Goal: Information Seeking & Learning: Learn about a topic

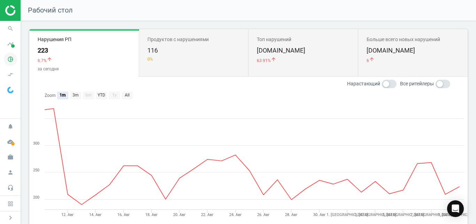
click at [8, 57] on icon "pie_chart_outlined" at bounding box center [10, 59] width 13 height 13
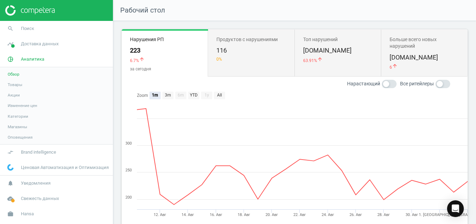
click at [19, 84] on span "Товары" at bounding box center [15, 85] width 15 height 6
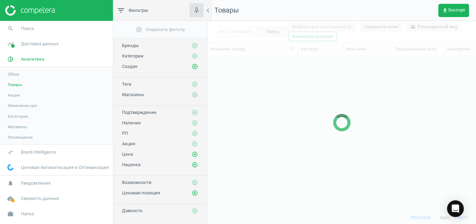
scroll to position [143, 262]
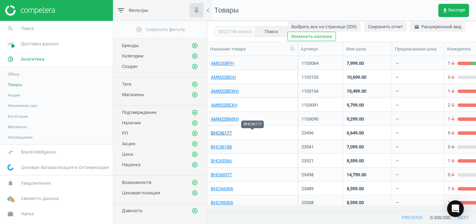
click at [224, 133] on link "BHC36177" at bounding box center [221, 133] width 21 height 6
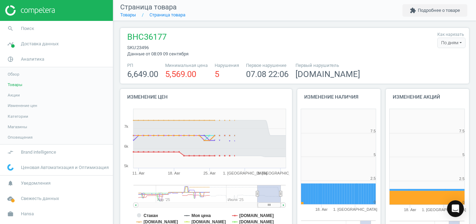
scroll to position [146, 88]
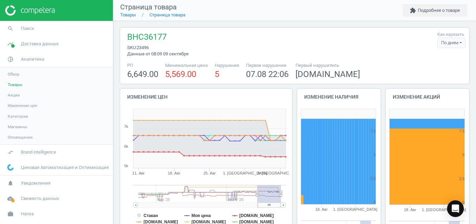
click at [447, 43] on div "По дням" at bounding box center [451, 43] width 28 height 10
click at [438, 65] on button "По часам" at bounding box center [442, 64] width 45 height 8
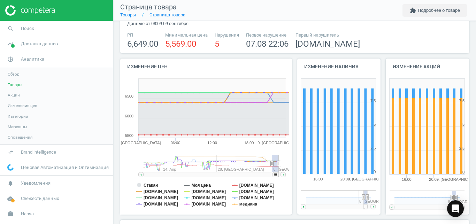
scroll to position [52, 0]
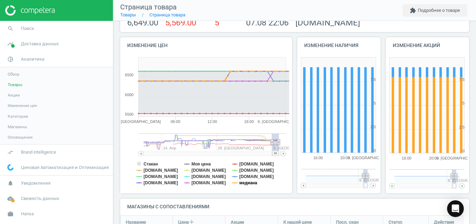
click at [250, 182] on tspan "медиана" at bounding box center [248, 182] width 18 height 5
click at [246, 163] on tspan "[DOMAIN_NAME]" at bounding box center [256, 164] width 34 height 5
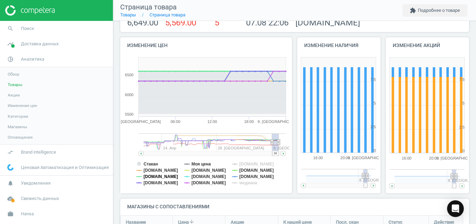
click at [164, 179] on tspan "[DOMAIN_NAME]" at bounding box center [160, 176] width 34 height 5
click at [149, 182] on tspan "[DOMAIN_NAME]" at bounding box center [160, 182] width 34 height 5
click at [156, 172] on tspan "[DOMAIN_NAME]" at bounding box center [160, 170] width 34 height 5
click at [156, 165] on tspan "Стакан" at bounding box center [150, 164] width 14 height 5
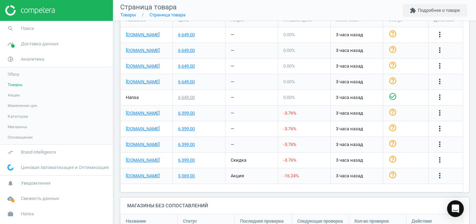
scroll to position [258, 0]
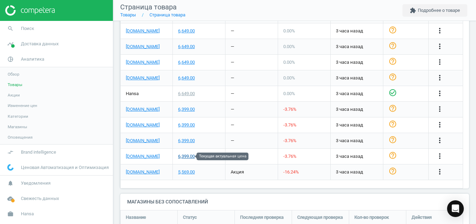
click at [182, 159] on div "6,399.00" at bounding box center [186, 156] width 17 height 6
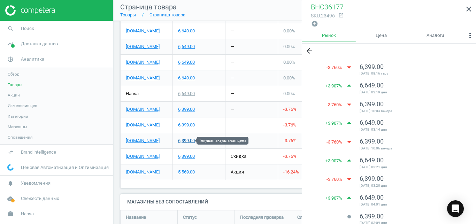
click at [187, 141] on div "6,399.00" at bounding box center [186, 141] width 17 height 6
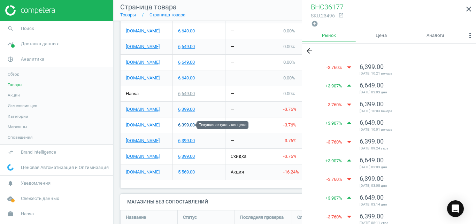
click at [188, 127] on div "6,399.00" at bounding box center [186, 125] width 17 height 6
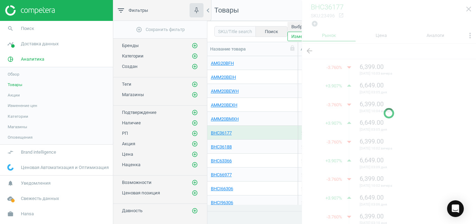
scroll to position [143, 262]
click at [227, 191] on link "BHCI66306" at bounding box center [222, 189] width 22 height 6
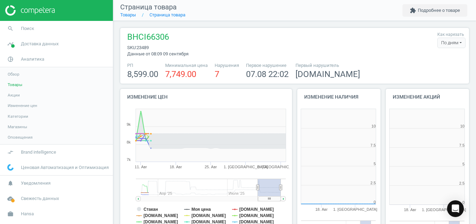
scroll to position [146, 88]
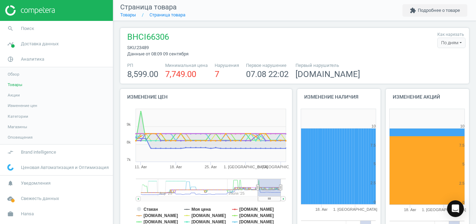
click at [444, 43] on div "По дням" at bounding box center [451, 43] width 28 height 10
click at [437, 63] on button "По часам" at bounding box center [442, 64] width 45 height 8
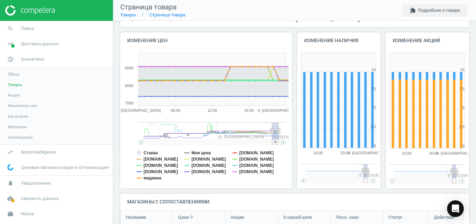
scroll to position [57, 0]
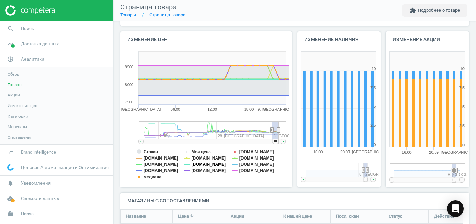
click at [211, 165] on tspan "[DOMAIN_NAME]" at bounding box center [208, 164] width 34 height 5
click at [155, 179] on tspan "медиана" at bounding box center [152, 176] width 18 height 5
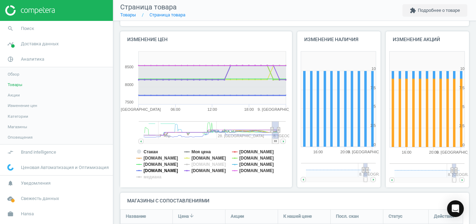
click at [154, 172] on tspan "[DOMAIN_NAME]" at bounding box center [160, 170] width 34 height 5
click at [157, 165] on tspan "[DOMAIN_NAME]" at bounding box center [160, 164] width 34 height 5
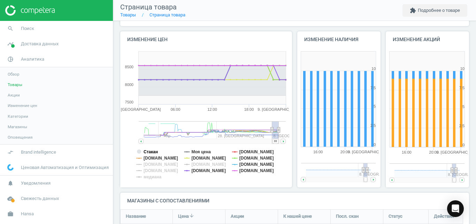
click at [154, 151] on tspan "Стакан" at bounding box center [150, 151] width 14 height 5
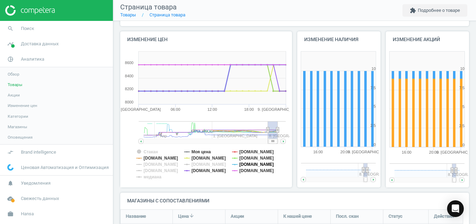
click at [245, 165] on tspan "[DOMAIN_NAME]" at bounding box center [256, 164] width 34 height 5
click at [245, 171] on tspan "[DOMAIN_NAME]" at bounding box center [256, 170] width 34 height 5
